Goal: Transaction & Acquisition: Purchase product/service

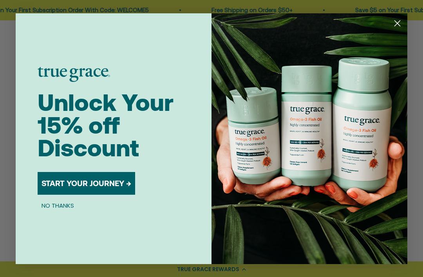
scroll to position [133, 0]
click at [64, 211] on button "NO THANKS" at bounding box center [58, 205] width 40 height 9
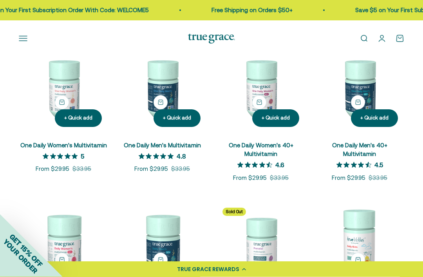
scroll to position [145, 0]
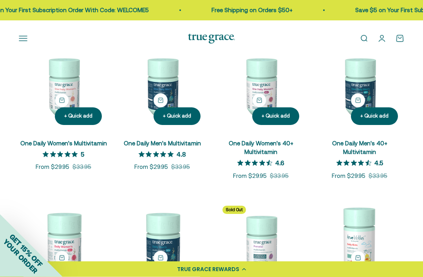
click at [267, 91] on img at bounding box center [260, 86] width 89 height 89
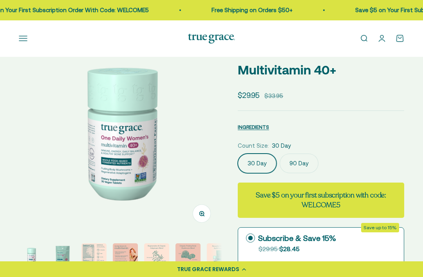
scroll to position [57, 0]
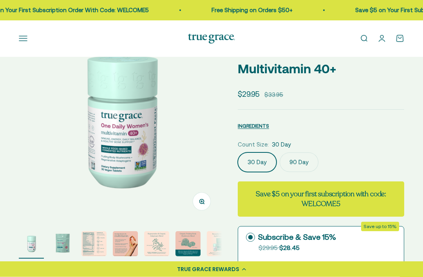
select select "3"
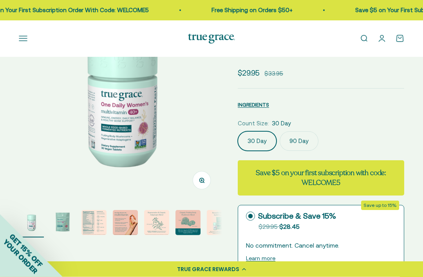
scroll to position [90, 0]
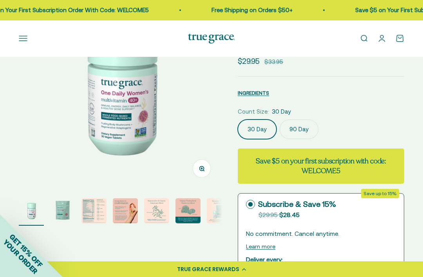
click at [89, 215] on img "Go to item 3" at bounding box center [94, 210] width 25 height 25
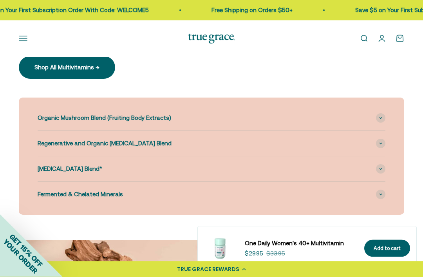
scroll to position [829, 0]
click at [381, 118] on icon at bounding box center [381, 118] width 2 height 1
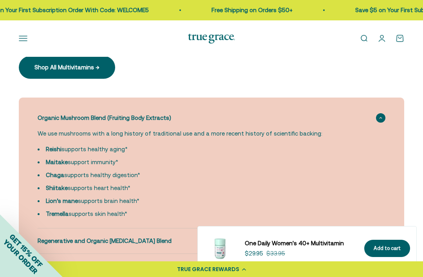
click at [385, 115] on span at bounding box center [380, 117] width 9 height 9
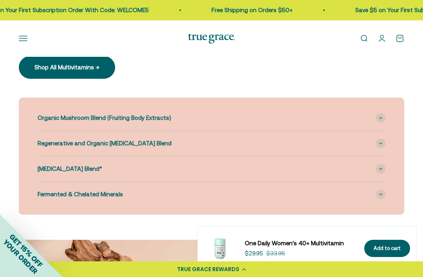
click at [378, 142] on span at bounding box center [380, 143] width 9 height 9
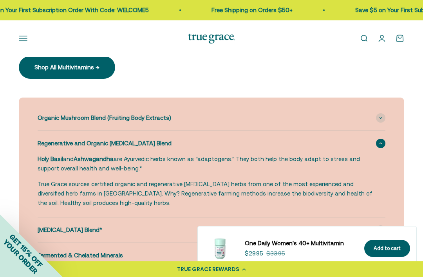
click at [385, 142] on span at bounding box center [380, 143] width 9 height 9
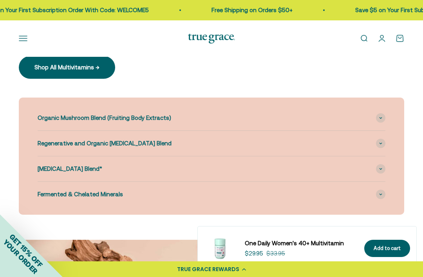
click at [379, 168] on span at bounding box center [380, 168] width 9 height 9
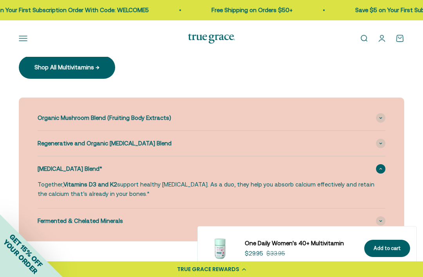
click at [376, 163] on div "Bone Health Blend*" at bounding box center [212, 168] width 348 height 25
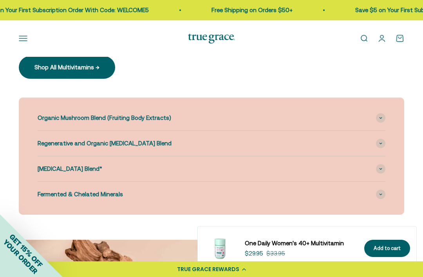
click at [383, 190] on span at bounding box center [380, 194] width 9 height 9
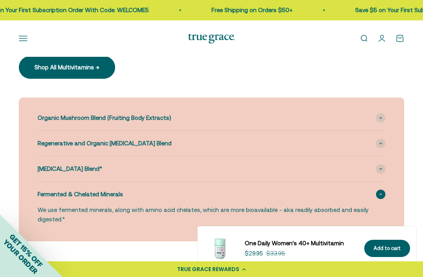
click at [385, 190] on span at bounding box center [380, 194] width 9 height 9
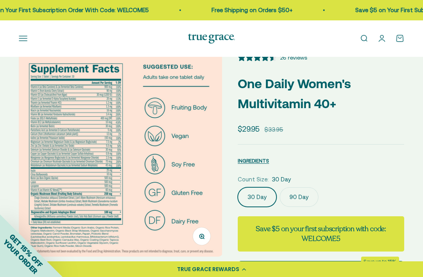
scroll to position [17, 0]
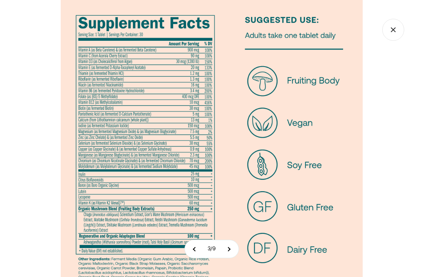
click at [196, 178] on img at bounding box center [212, 151] width 302 height 302
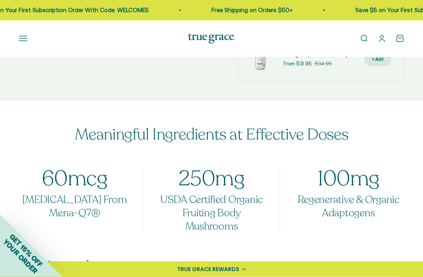
scroll to position [556, 0]
